Goal: Information Seeking & Learning: Learn about a topic

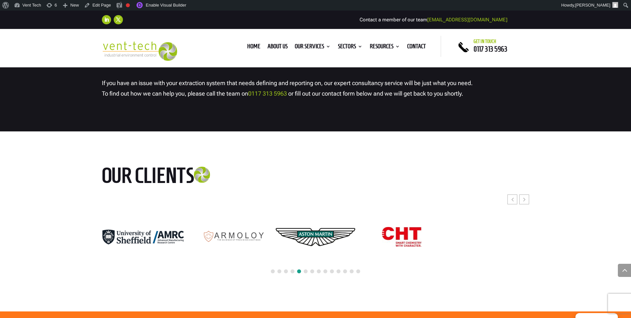
scroll to position [1799, 0]
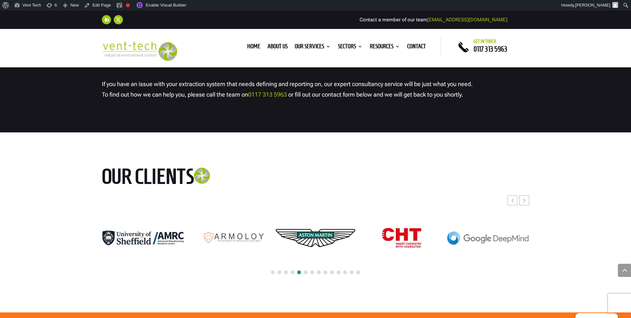
click at [307, 271] on span at bounding box center [306, 272] width 4 height 4
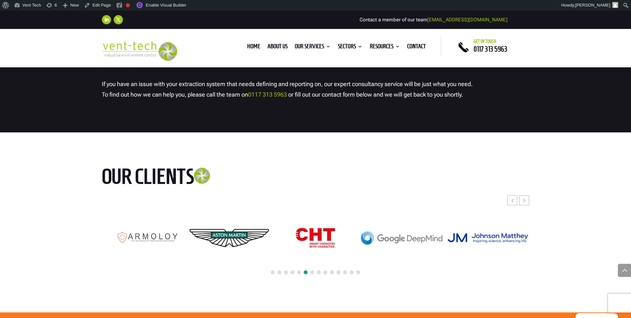
click at [314, 271] on span at bounding box center [312, 272] width 4 height 4
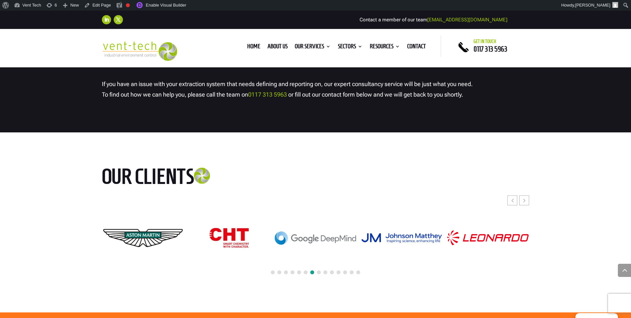
click at [317, 272] on span at bounding box center [319, 272] width 4 height 4
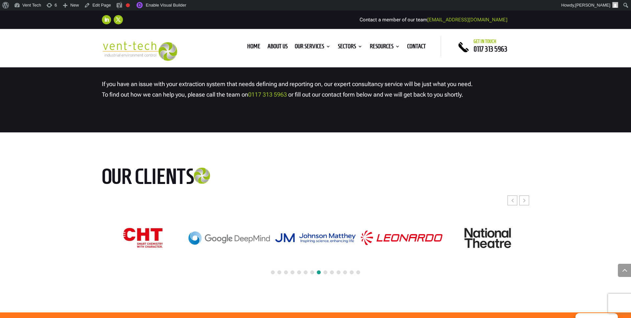
click at [326, 272] on span at bounding box center [325, 272] width 4 height 4
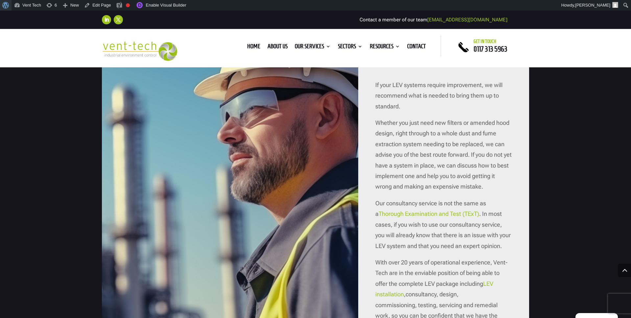
scroll to position [759, 0]
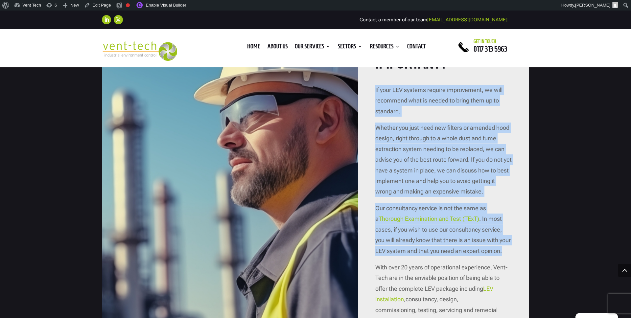
drag, startPoint x: 370, startPoint y: 85, endPoint x: 466, endPoint y: 257, distance: 196.2
click at [466, 258] on div "WHY IS LEV CONSULTANCY IMPORTANT? If your LEV systems require improvement, we w…" at bounding box center [443, 209] width 171 height 435
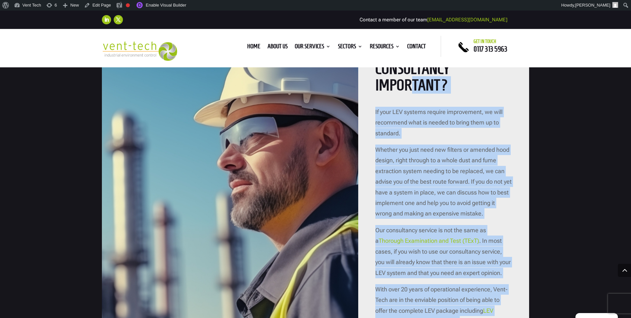
scroll to position [674, 0]
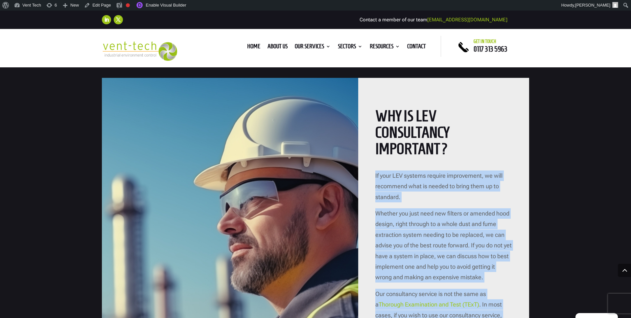
drag, startPoint x: 457, startPoint y: 217, endPoint x: 373, endPoint y: 173, distance: 95.0
click at [373, 173] on div "WHY IS LEV CONSULTANCY IMPORTANT? If your LEV systems require improvement, we w…" at bounding box center [443, 295] width 171 height 435
copy div "Lo ipsu DOL sitamet consect adipiscinge, se doei temporinc utla et dolore ma al…"
click at [435, 193] on p "If your LEV systems require improvement, we will recommend what is needed to br…" at bounding box center [443, 190] width 137 height 38
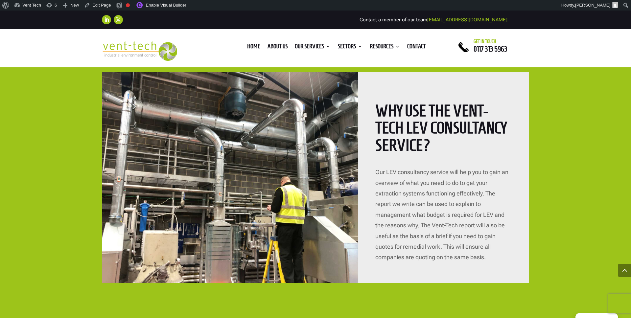
scroll to position [1466, 0]
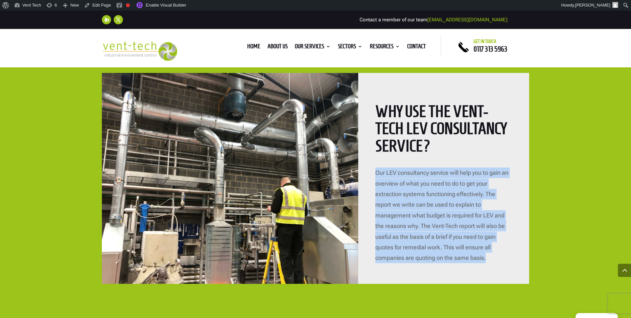
drag, startPoint x: 372, startPoint y: 172, endPoint x: 490, endPoint y: 262, distance: 148.6
click at [490, 263] on div "Why use the Vent-Tech LEV consultancy service? Our LEV consultancy service will…" at bounding box center [443, 178] width 171 height 211
copy p "Our LEV consultancy service will help you to gain an overview of what you need …"
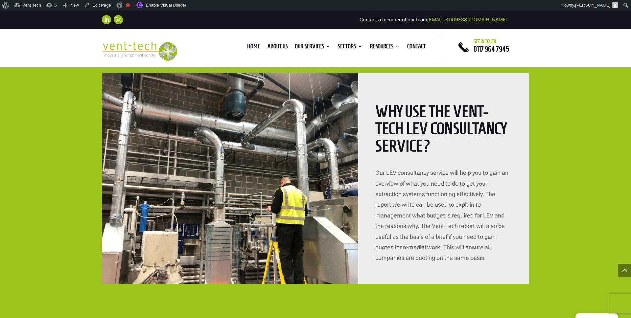
click at [456, 151] on h2 "Why use the Vent-Tech LEV consultancy service?" at bounding box center [443, 130] width 137 height 55
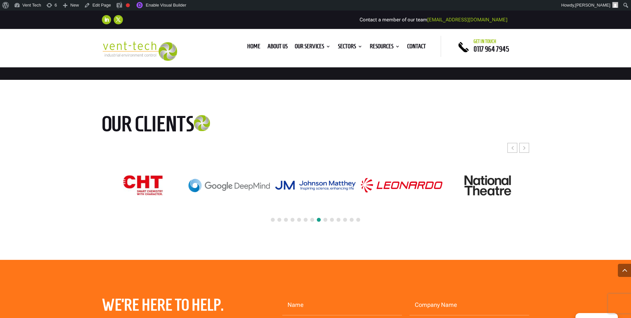
scroll to position [1850, 0]
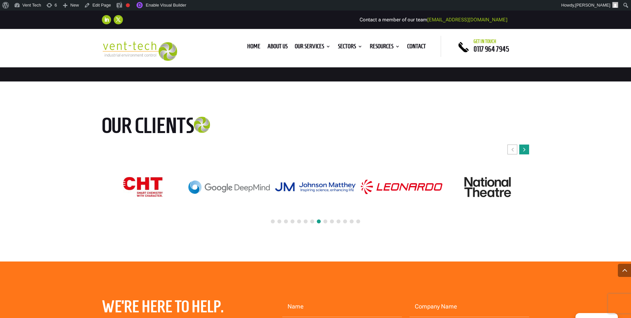
click at [526, 147] on div "Next slide" at bounding box center [524, 150] width 10 height 10
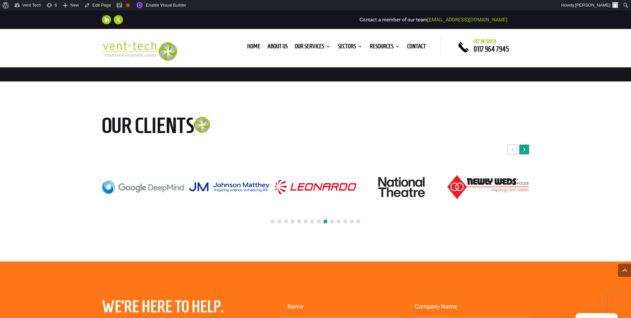
click at [526, 147] on div "Next slide" at bounding box center [524, 150] width 10 height 10
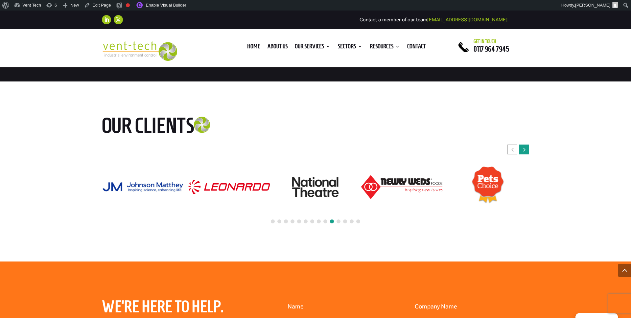
click at [526, 147] on div "Next slide" at bounding box center [524, 150] width 10 height 10
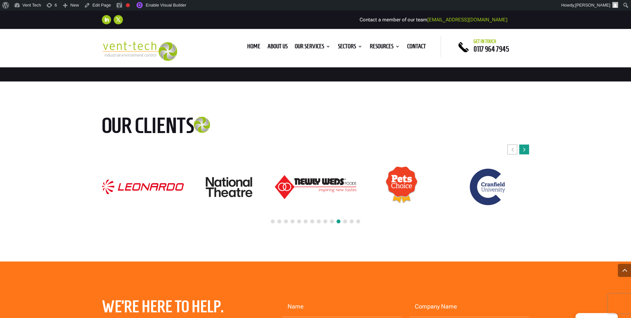
click at [526, 147] on div "Next slide" at bounding box center [524, 150] width 10 height 10
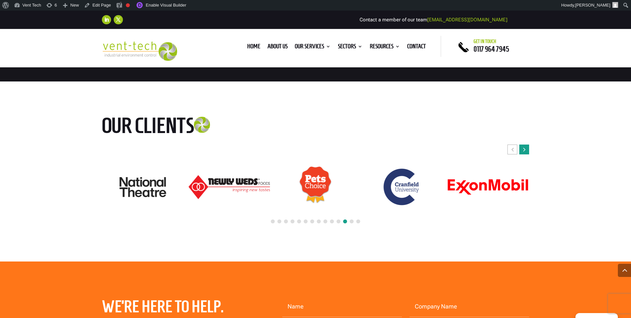
click at [526, 147] on div "Next slide" at bounding box center [524, 150] width 10 height 10
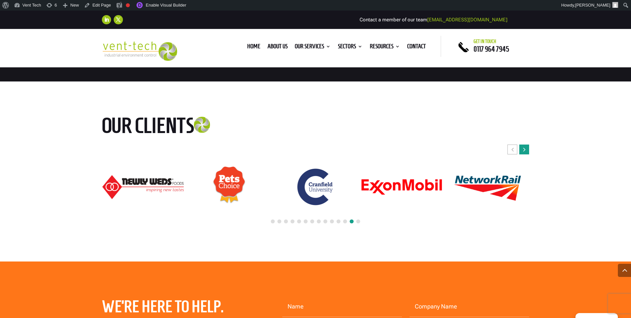
click at [526, 147] on div "Next slide" at bounding box center [524, 150] width 10 height 10
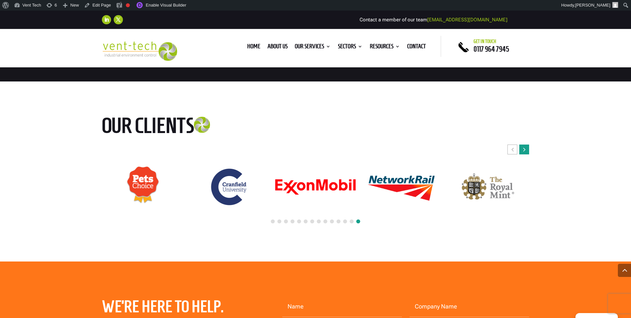
click at [526, 147] on div "Next slide" at bounding box center [524, 150] width 10 height 10
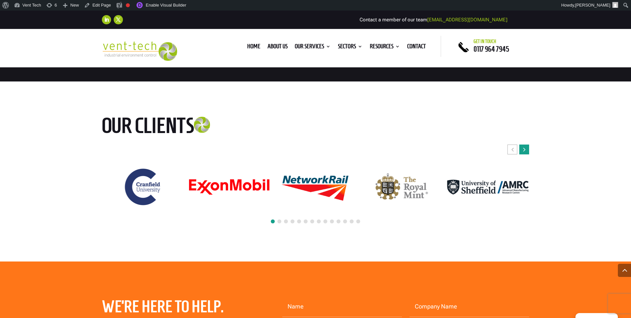
click at [526, 147] on div "Next slide" at bounding box center [524, 150] width 10 height 10
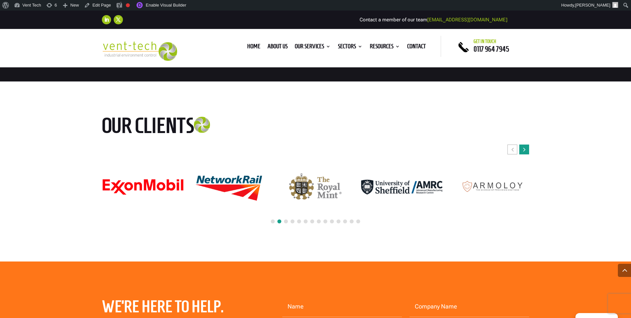
click at [526, 147] on div "Next slide" at bounding box center [524, 150] width 10 height 10
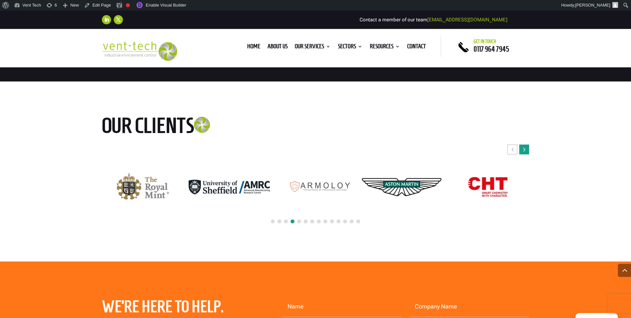
click at [527, 145] on div "Next slide" at bounding box center [524, 150] width 10 height 10
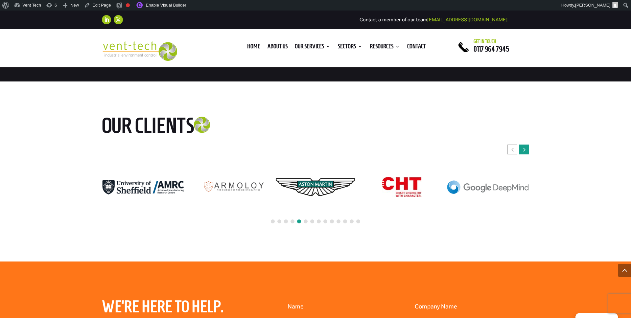
click at [527, 145] on div "Next slide" at bounding box center [524, 150] width 10 height 10
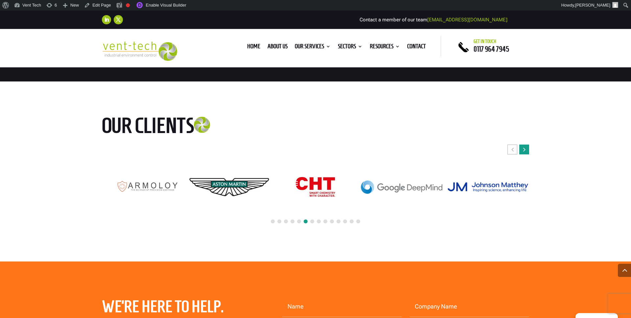
click at [527, 145] on div "Next slide" at bounding box center [524, 150] width 10 height 10
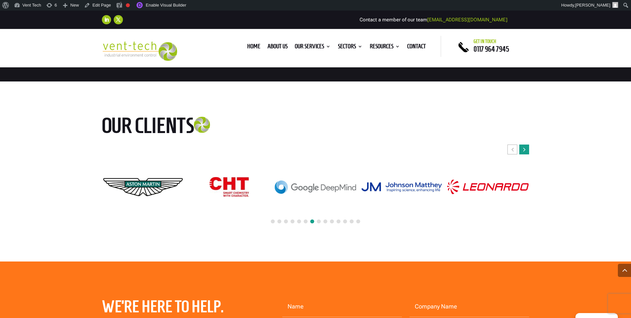
click at [527, 145] on div "Next slide" at bounding box center [524, 150] width 10 height 10
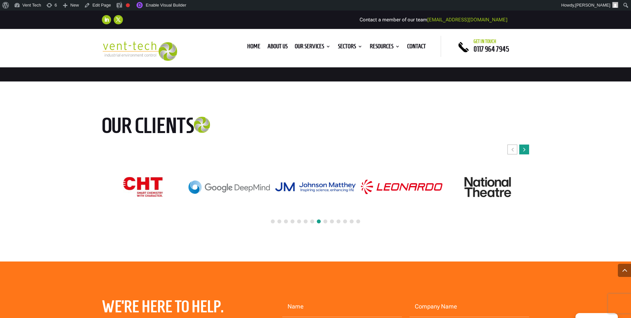
click at [527, 145] on div "Next slide" at bounding box center [524, 150] width 10 height 10
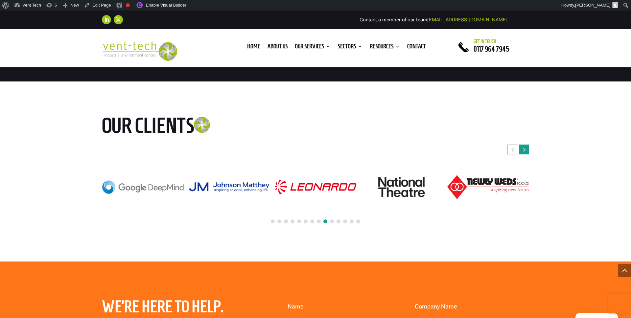
click at [527, 145] on div "Next slide" at bounding box center [524, 150] width 10 height 10
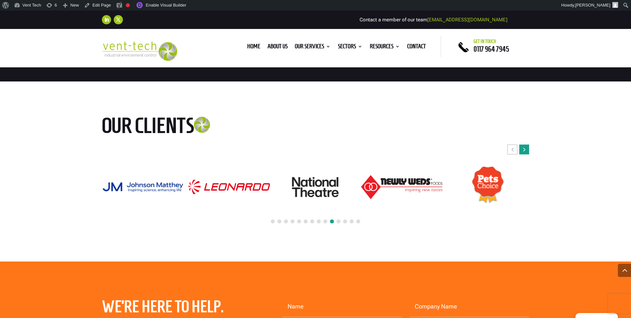
click at [527, 145] on div "Next slide" at bounding box center [524, 150] width 10 height 10
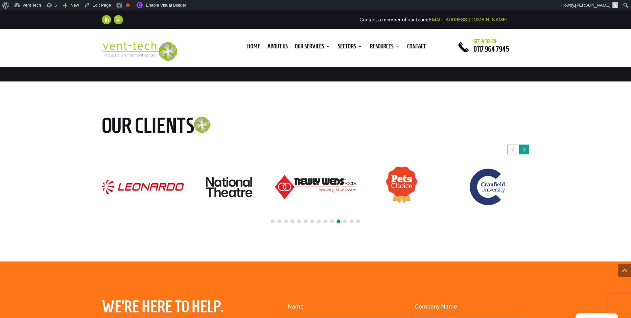
click at [527, 145] on div "Next slide" at bounding box center [524, 150] width 10 height 10
